Goal: Transaction & Acquisition: Purchase product/service

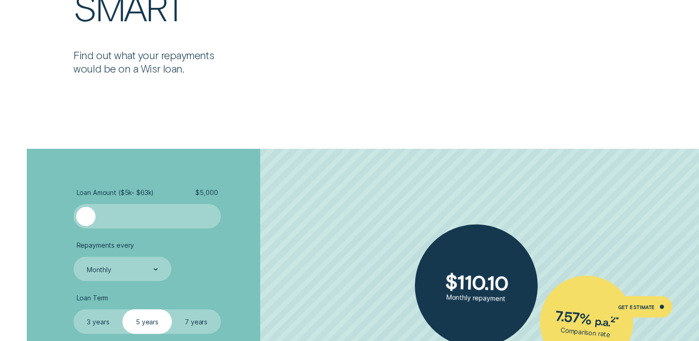
scroll to position [1572, 0]
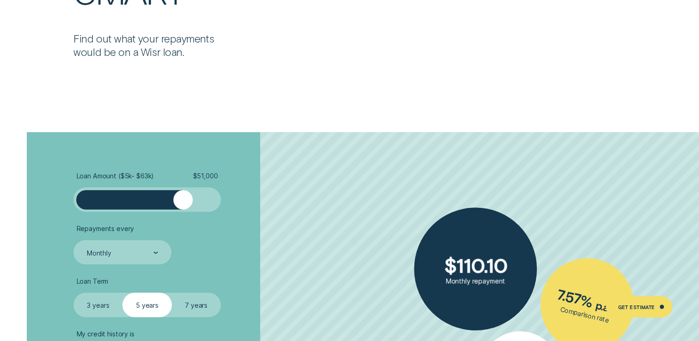
click at [183, 196] on div at bounding box center [147, 199] width 123 height 19
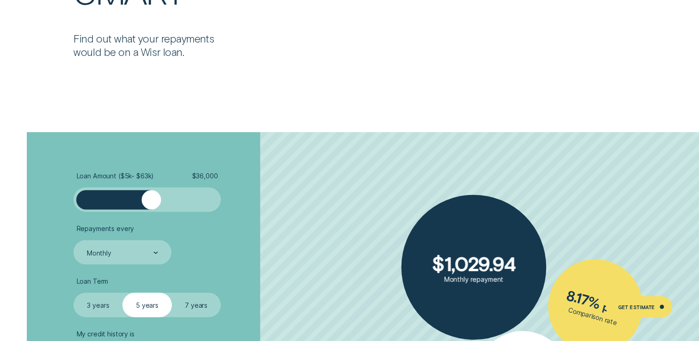
drag, startPoint x: 183, startPoint y: 196, endPoint x: 151, endPoint y: 192, distance: 32.2
click at [151, 192] on div at bounding box center [150, 199] width 19 height 19
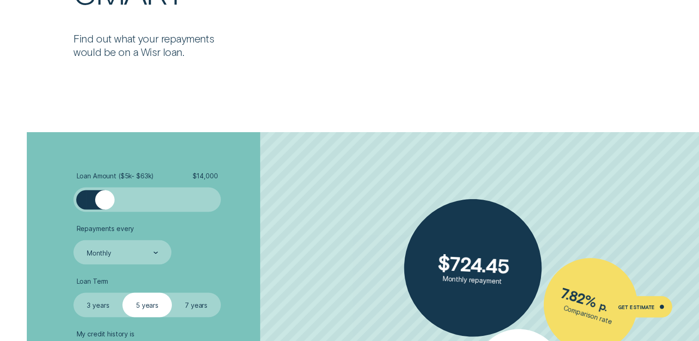
drag, startPoint x: 151, startPoint y: 192, endPoint x: 105, endPoint y: 191, distance: 45.8
click at [104, 191] on div at bounding box center [104, 199] width 19 height 19
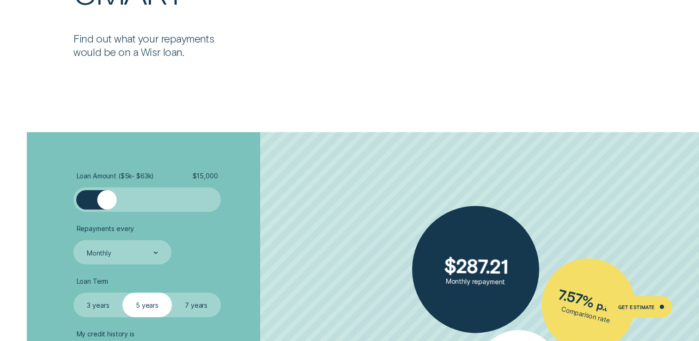
drag, startPoint x: 102, startPoint y: 199, endPoint x: 107, endPoint y: 200, distance: 5.7
click at [107, 200] on div at bounding box center [106, 199] width 19 height 19
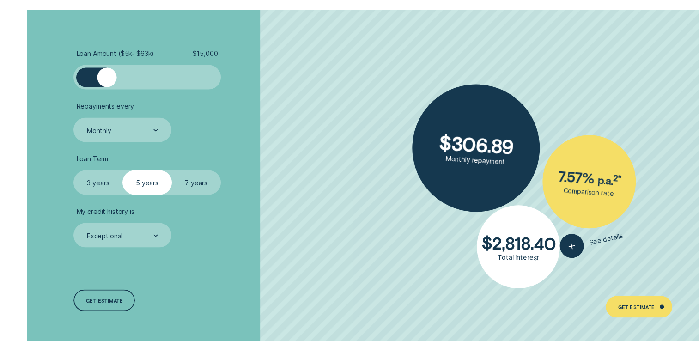
scroll to position [1711, 0]
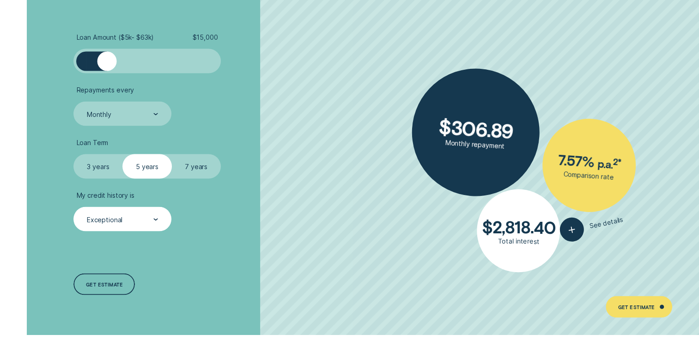
click at [142, 222] on div "Exceptional" at bounding box center [122, 219] width 72 height 9
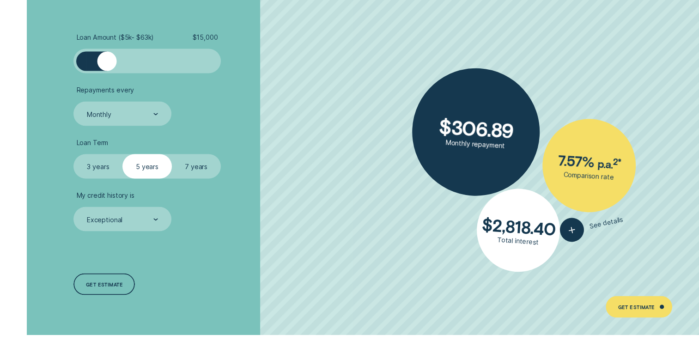
click at [244, 259] on div "Loan Amount ( $5k - $63k ) $ 15,000 Repayments every Monthly Loan Term Select L…" at bounding box center [186, 165] width 233 height 342
click at [194, 167] on label "7 years" at bounding box center [196, 166] width 49 height 25
click at [172, 154] on input "7 years" at bounding box center [172, 154] width 0 height 0
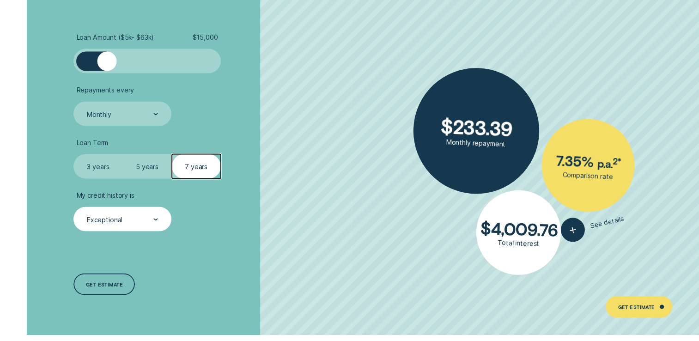
click at [123, 227] on div "Exceptional" at bounding box center [123, 219] width 98 height 25
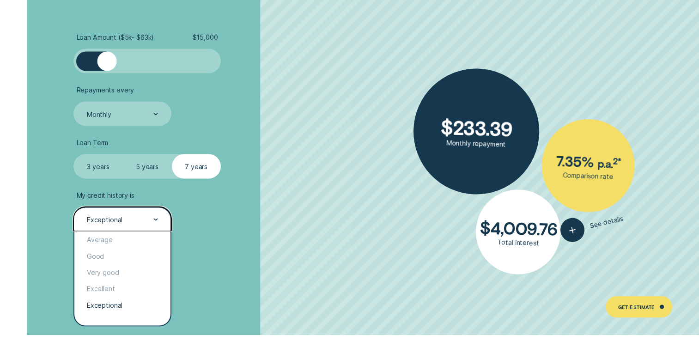
click at [92, 167] on label "3 years" at bounding box center [98, 166] width 49 height 25
click at [74, 154] on input "3 years" at bounding box center [74, 154] width 0 height 0
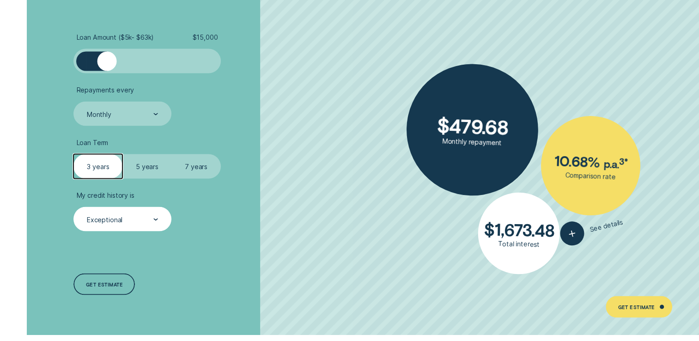
click at [100, 224] on div "Exceptional" at bounding box center [123, 219] width 98 height 25
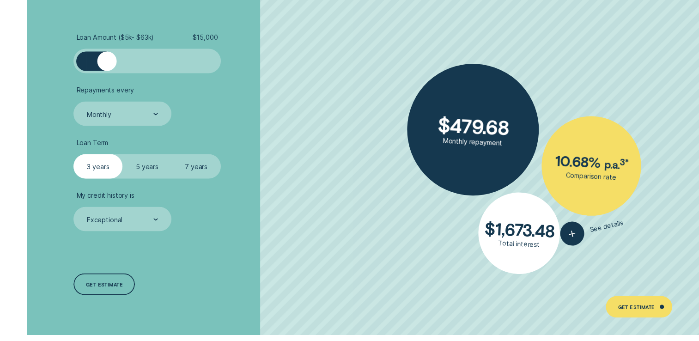
click at [250, 240] on div "Loan Amount ( $5k - $63k ) $ 15,000 Repayments every Monthly Loan Term Select L…" at bounding box center [186, 165] width 233 height 342
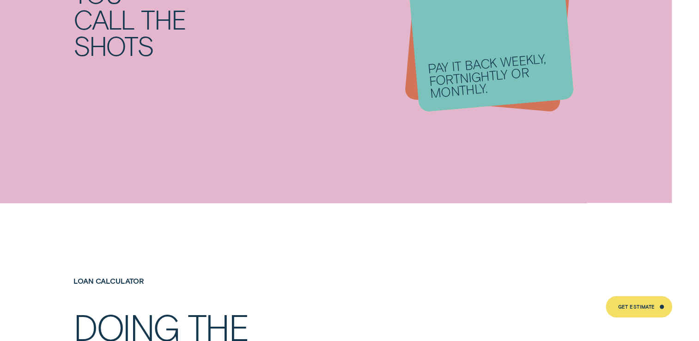
scroll to position [1156, 0]
